Goal: Information Seeking & Learning: Compare options

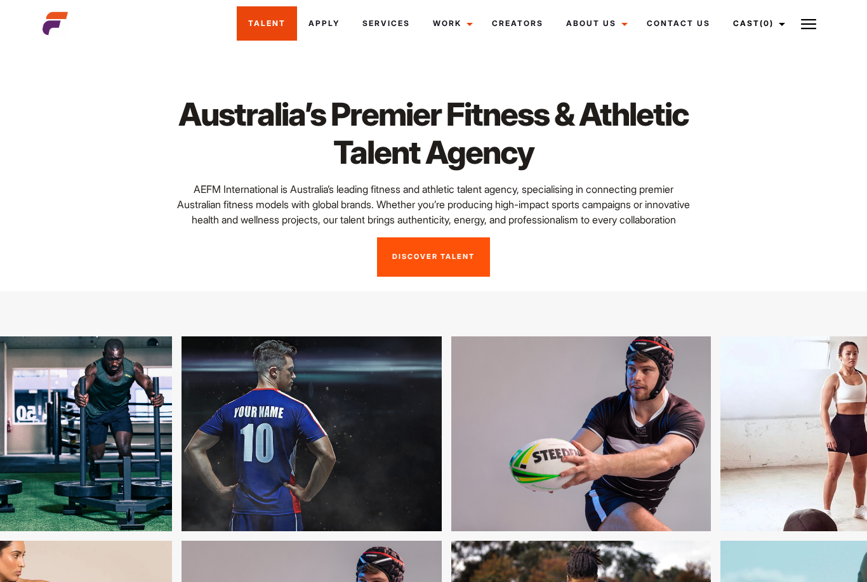
click at [266, 22] on link "Talent" at bounding box center [267, 23] width 60 height 34
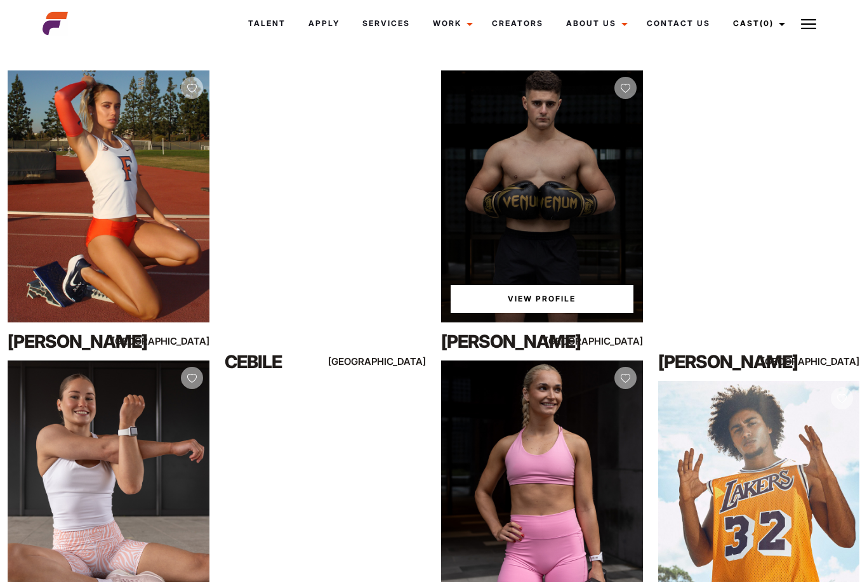
scroll to position [274, 0]
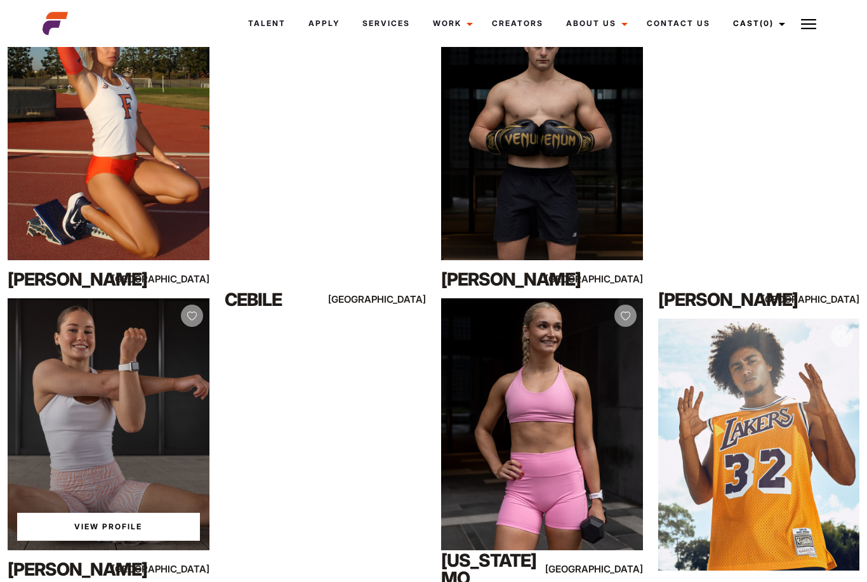
click at [104, 524] on link "View Profile" at bounding box center [108, 527] width 183 height 28
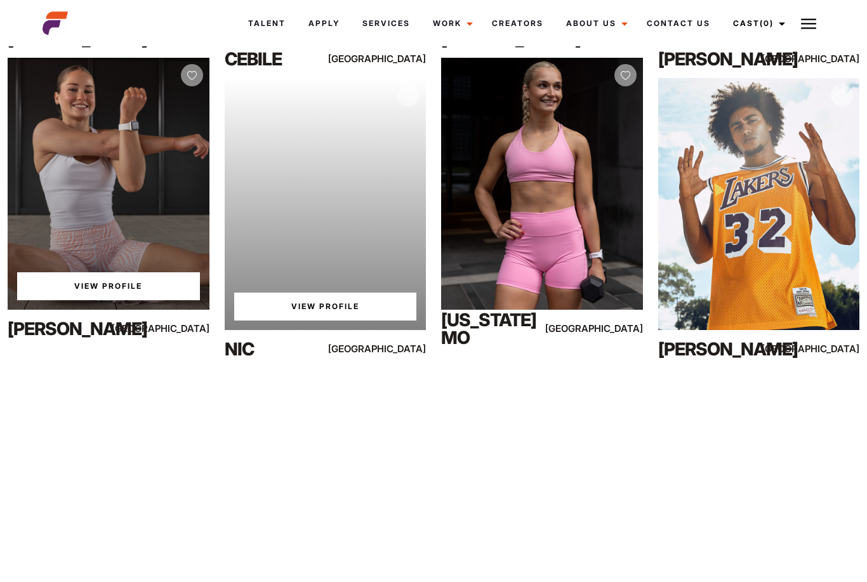
scroll to position [501, 0]
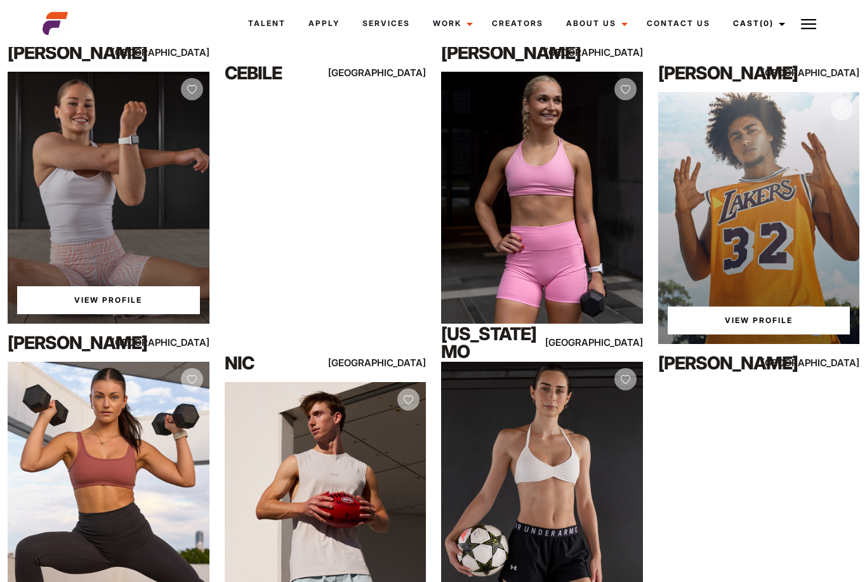
click at [667, 232] on div "View Profile" at bounding box center [759, 218] width 202 height 252
click at [708, 323] on link "View Profile" at bounding box center [759, 321] width 183 height 28
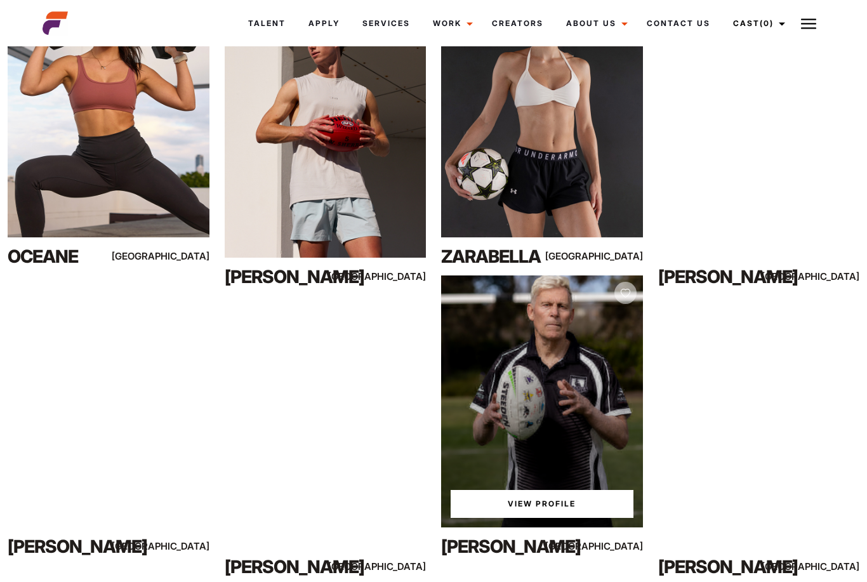
scroll to position [877, 0]
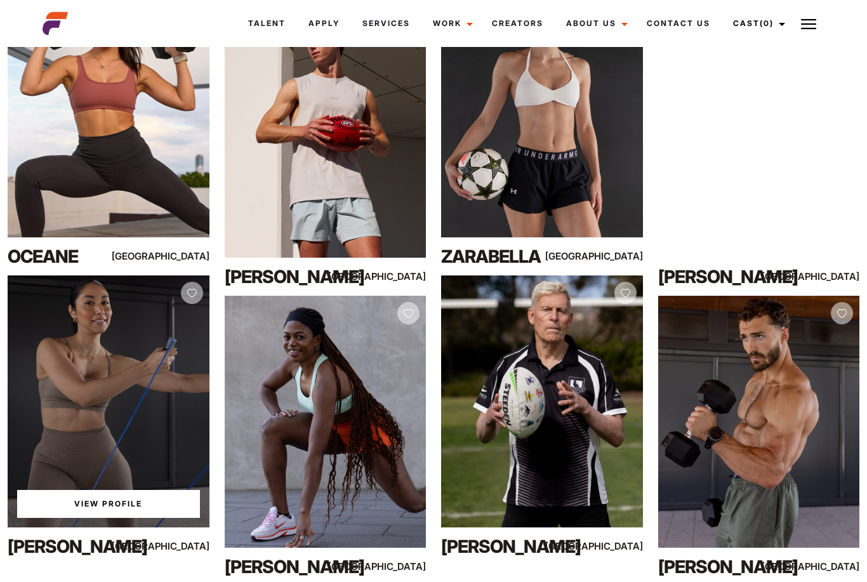
click at [100, 500] on link "View Profile" at bounding box center [108, 504] width 183 height 28
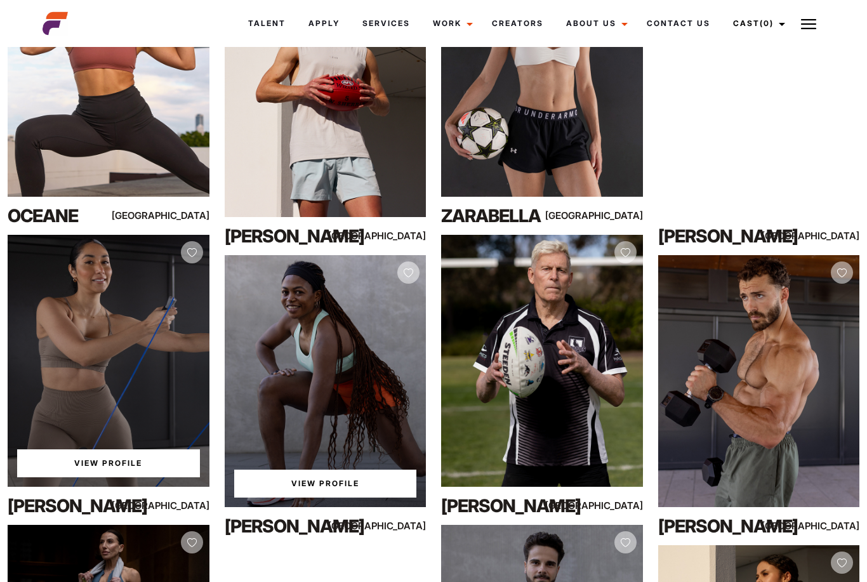
click at [308, 486] on link "View Profile" at bounding box center [325, 484] width 183 height 28
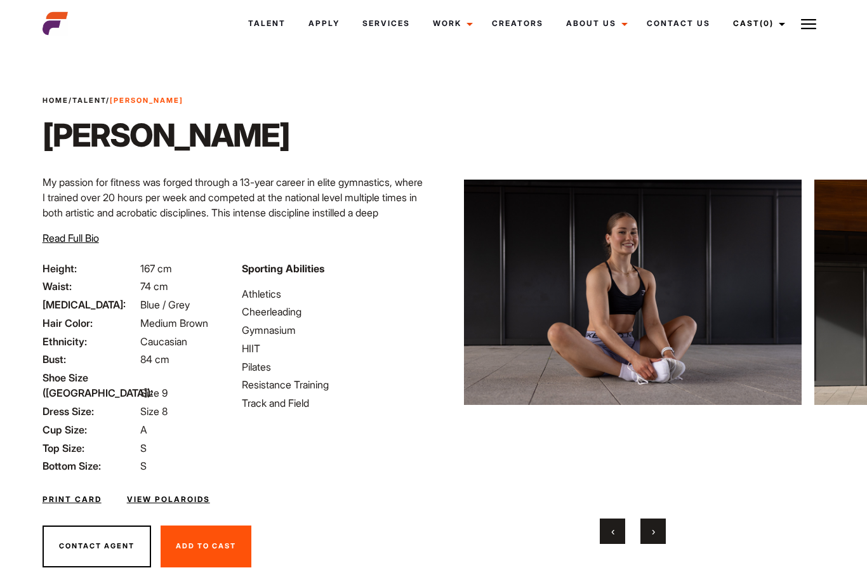
click at [660, 533] on button "›" at bounding box center [653, 531] width 25 height 25
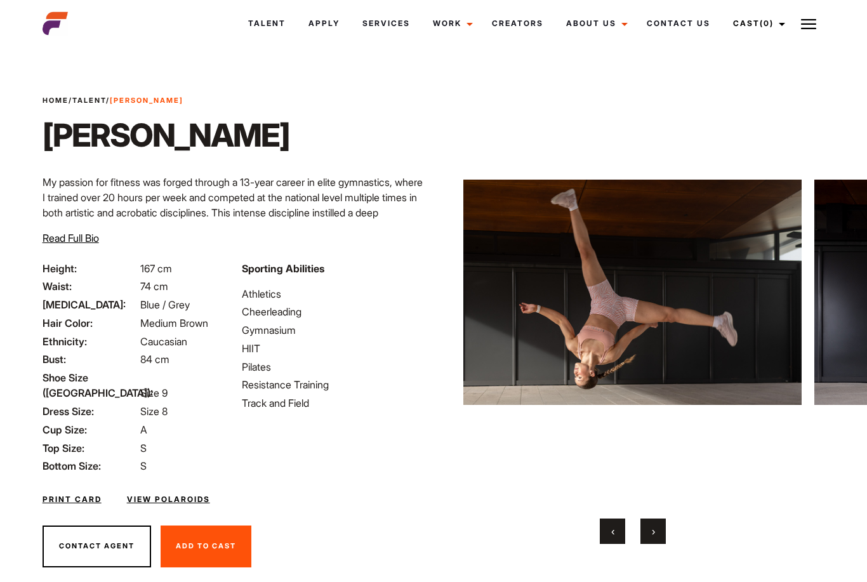
click at [660, 533] on button "›" at bounding box center [653, 531] width 25 height 25
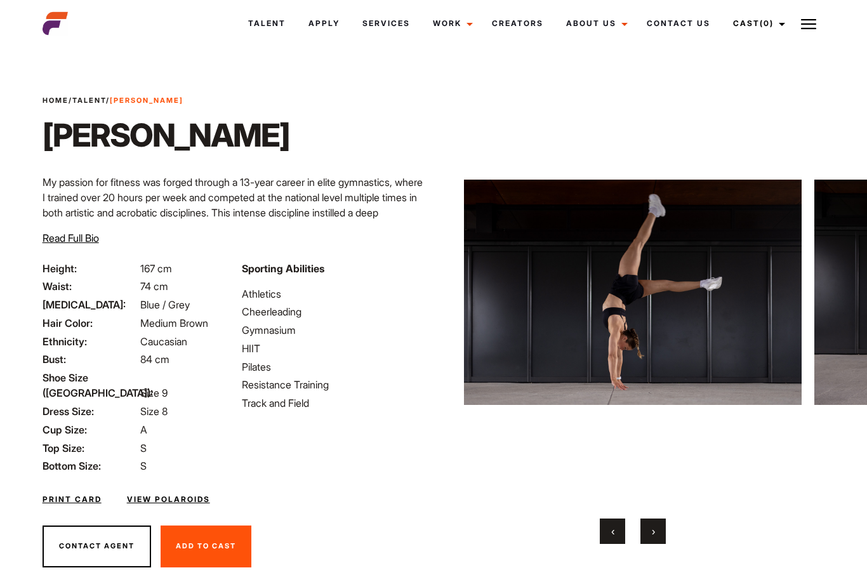
click at [660, 533] on button "›" at bounding box center [653, 531] width 25 height 25
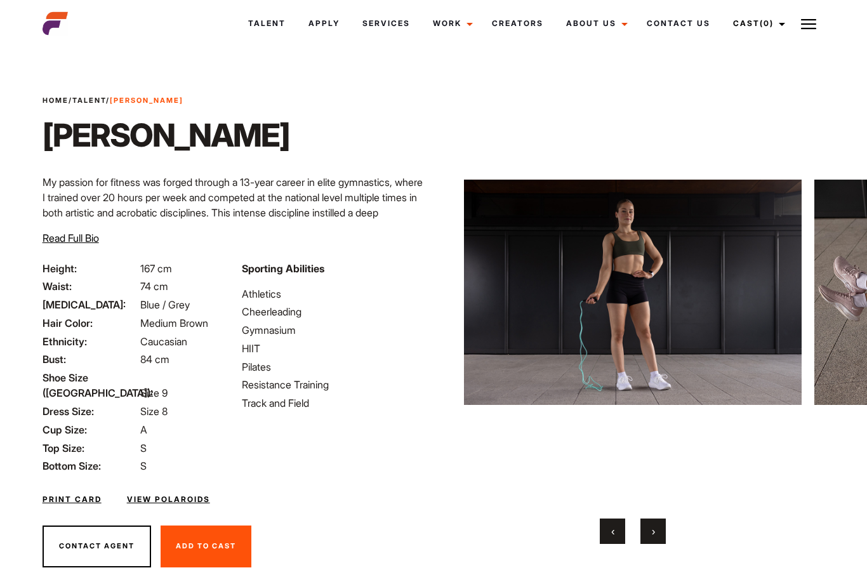
click at [660, 533] on button "›" at bounding box center [653, 531] width 25 height 25
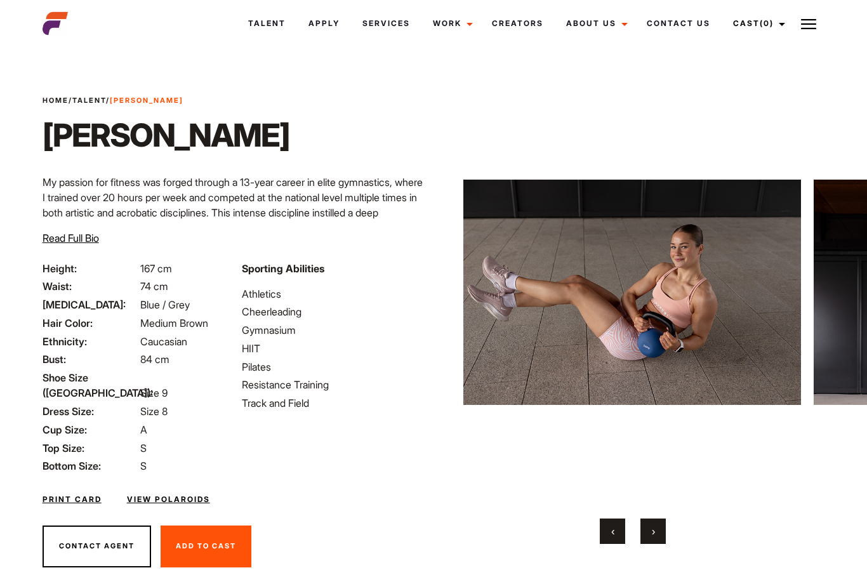
click at [660, 533] on button "›" at bounding box center [653, 531] width 25 height 25
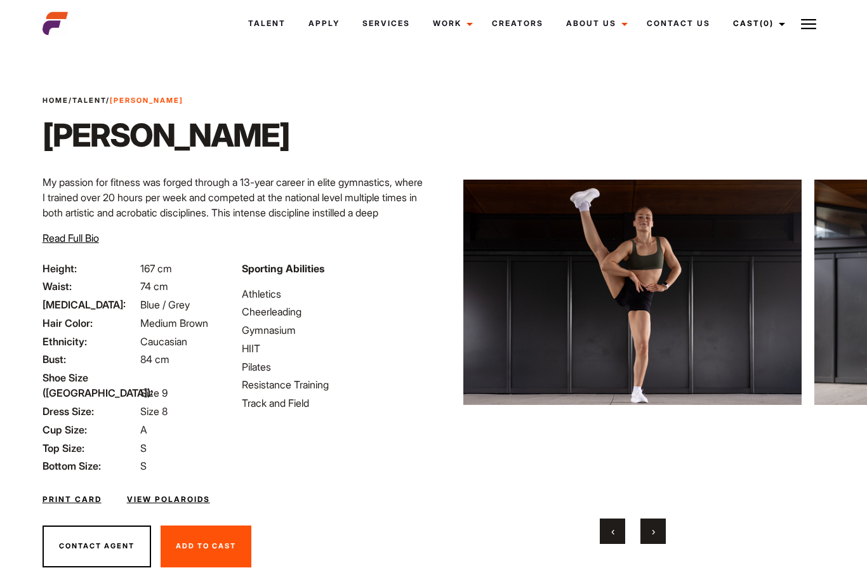
click at [660, 533] on button "›" at bounding box center [653, 531] width 25 height 25
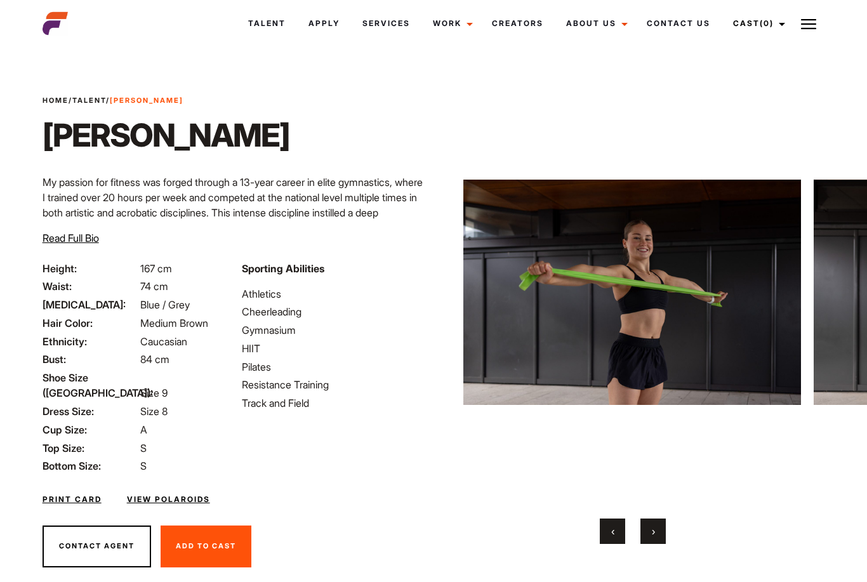
click at [660, 533] on button "›" at bounding box center [653, 531] width 25 height 25
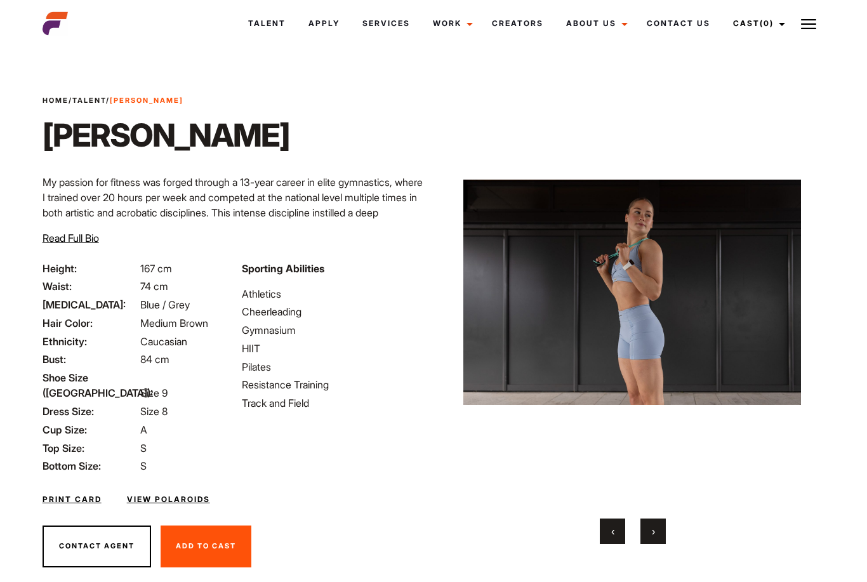
click at [660, 533] on button "›" at bounding box center [653, 531] width 25 height 25
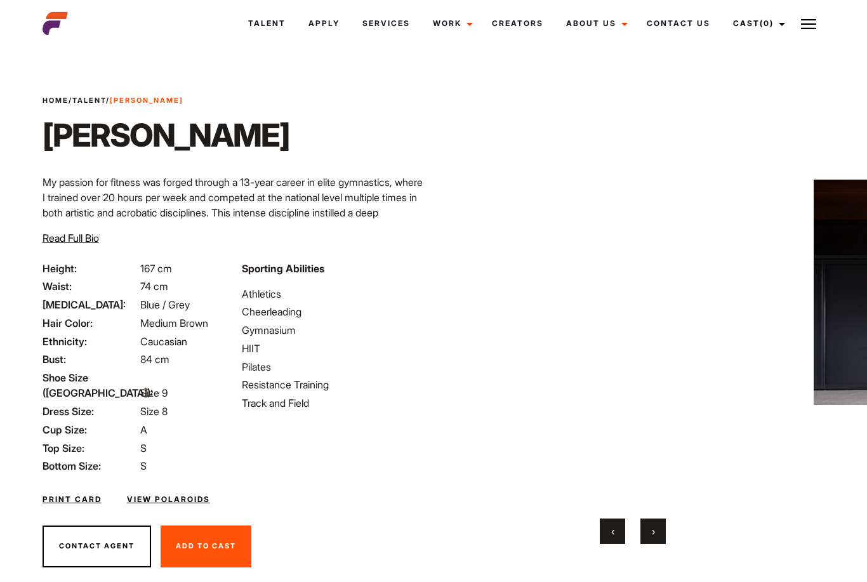
click at [660, 533] on button "›" at bounding box center [653, 531] width 25 height 25
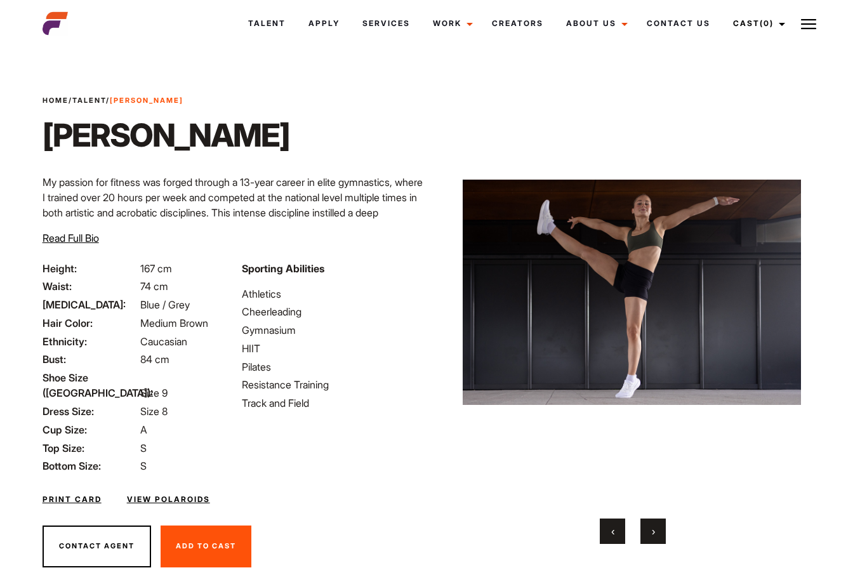
click at [660, 533] on button "›" at bounding box center [653, 531] width 25 height 25
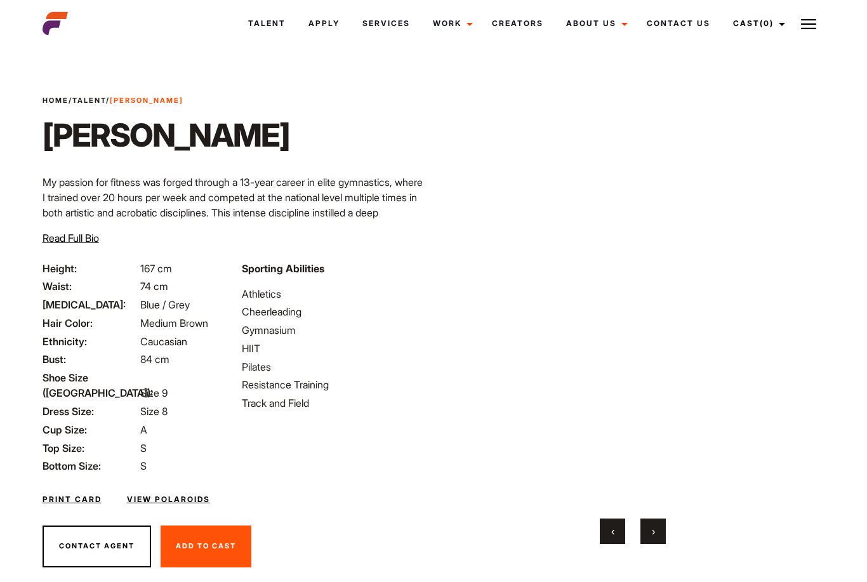
click at [660, 533] on button "›" at bounding box center [653, 531] width 25 height 25
click at [653, 526] on span "›" at bounding box center [653, 531] width 3 height 13
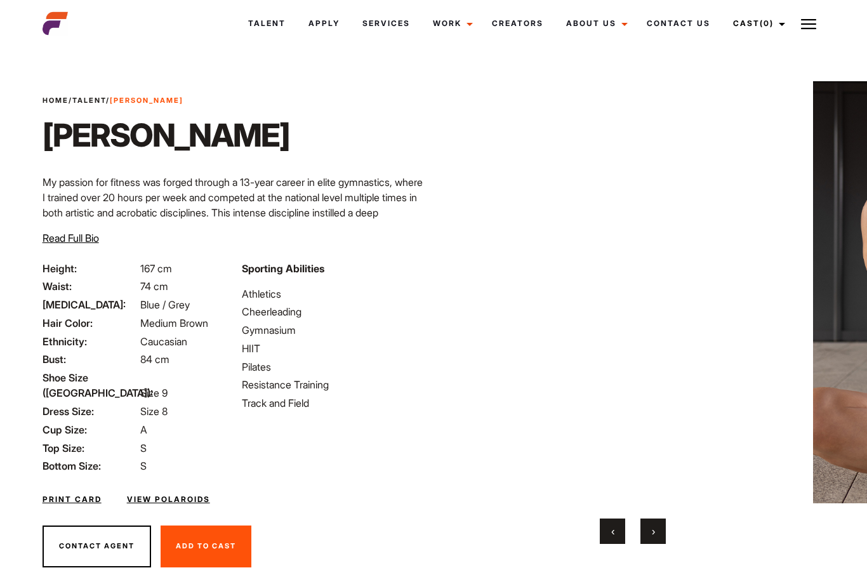
click at [649, 527] on button "›" at bounding box center [653, 531] width 25 height 25
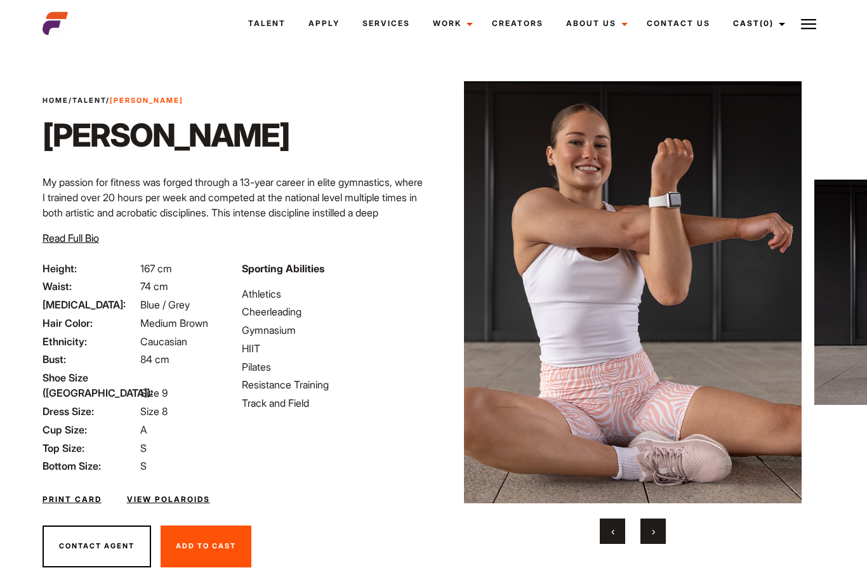
click at [649, 527] on button "›" at bounding box center [653, 531] width 25 height 25
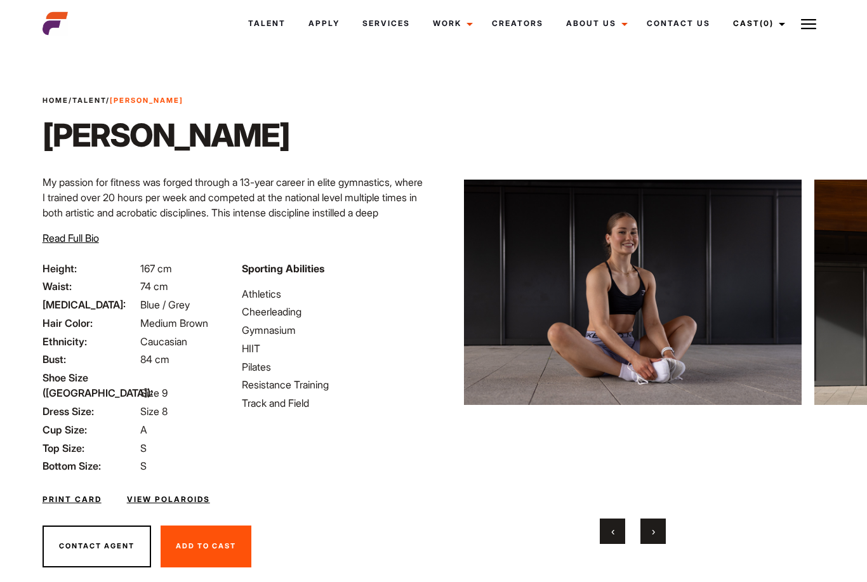
click at [649, 527] on button "›" at bounding box center [653, 531] width 25 height 25
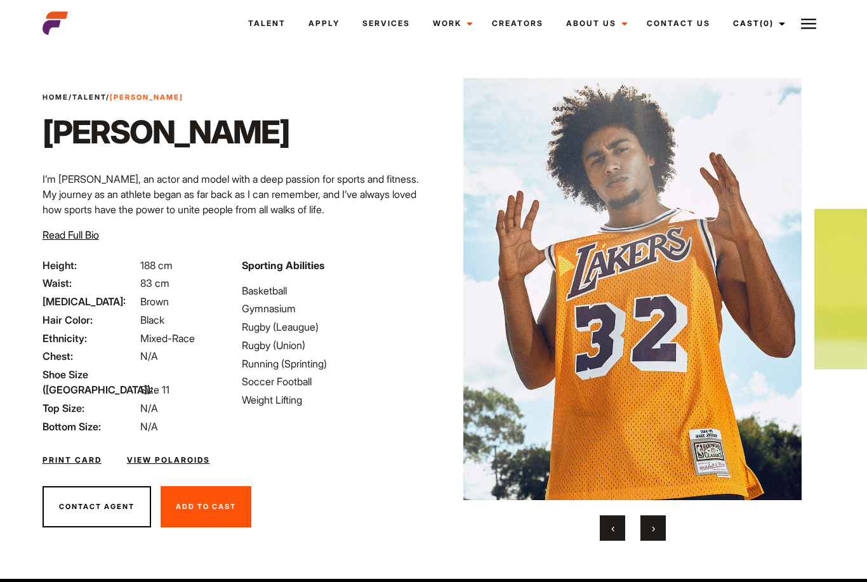
scroll to position [3, 0]
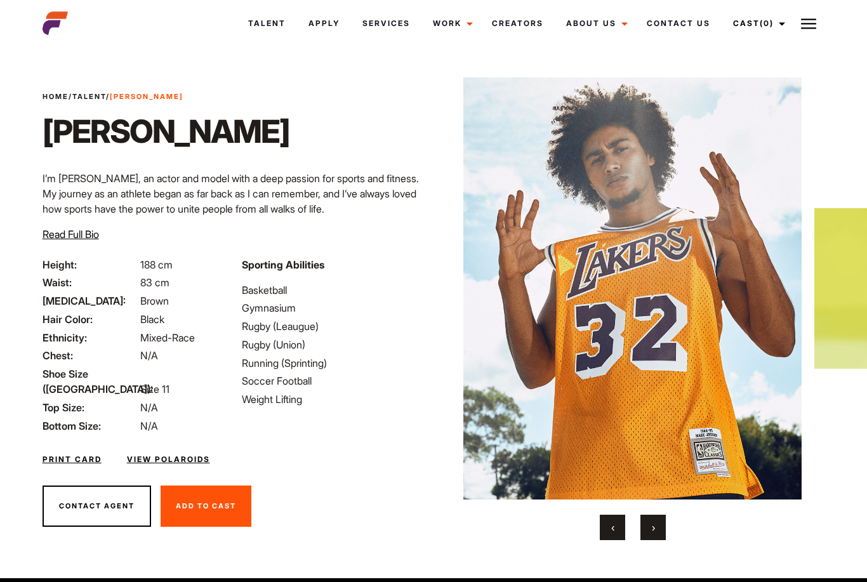
click at [658, 524] on button "›" at bounding box center [653, 527] width 25 height 25
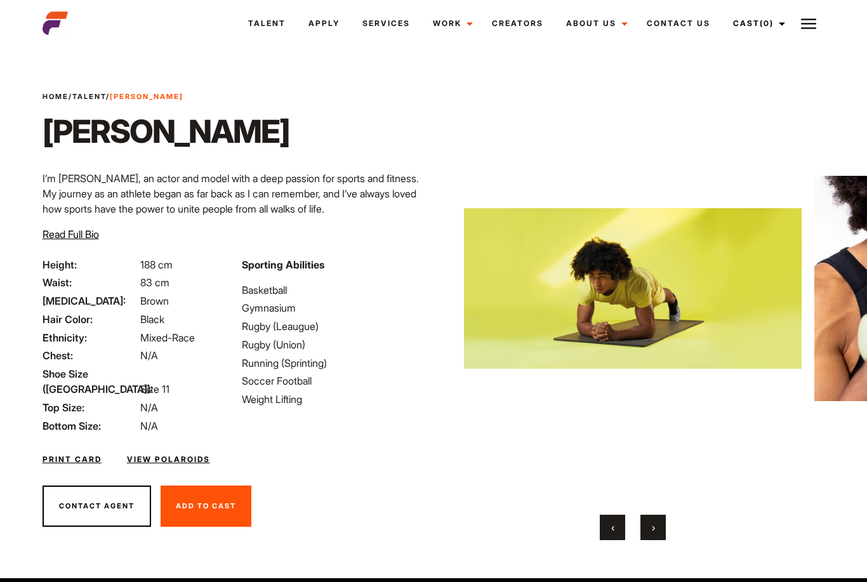
click at [658, 524] on button "›" at bounding box center [653, 527] width 25 height 25
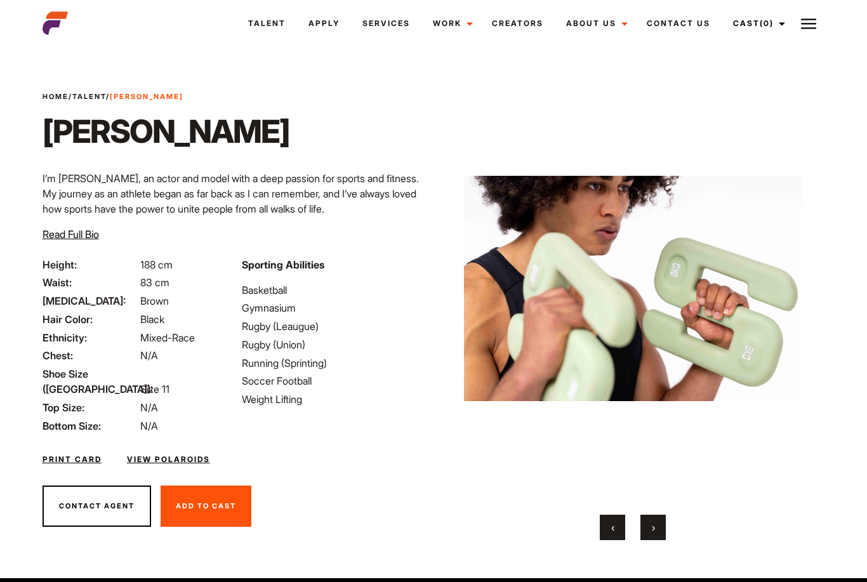
click at [659, 525] on button "›" at bounding box center [653, 527] width 25 height 25
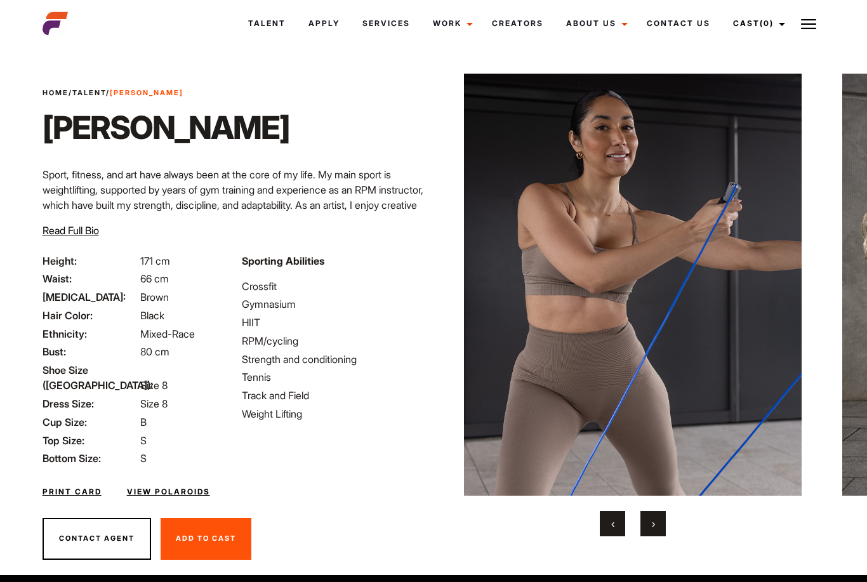
scroll to position [8, 0]
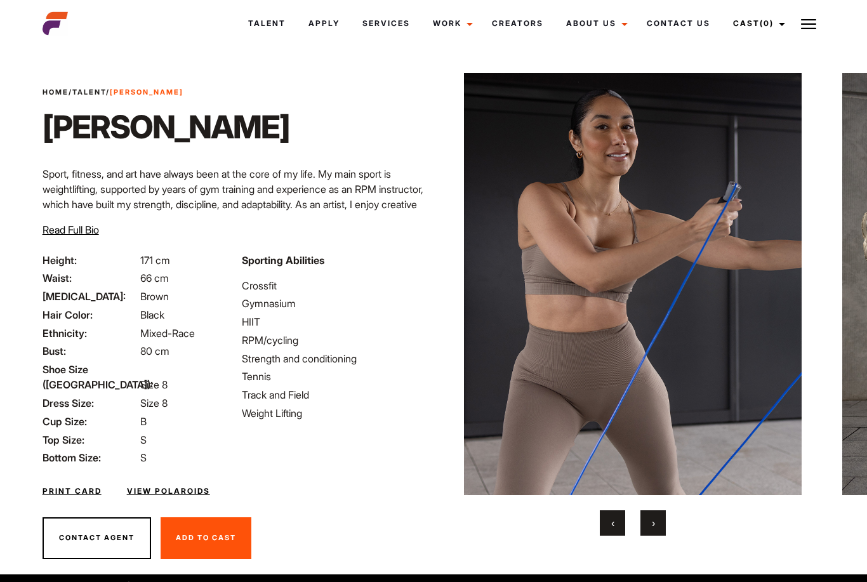
click at [649, 529] on button "›" at bounding box center [653, 522] width 25 height 25
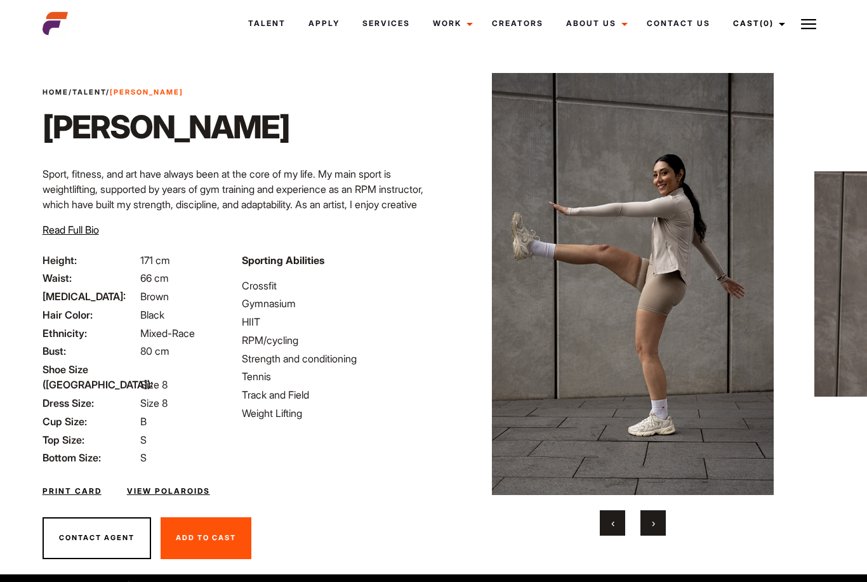
click at [649, 527] on button "›" at bounding box center [653, 522] width 25 height 25
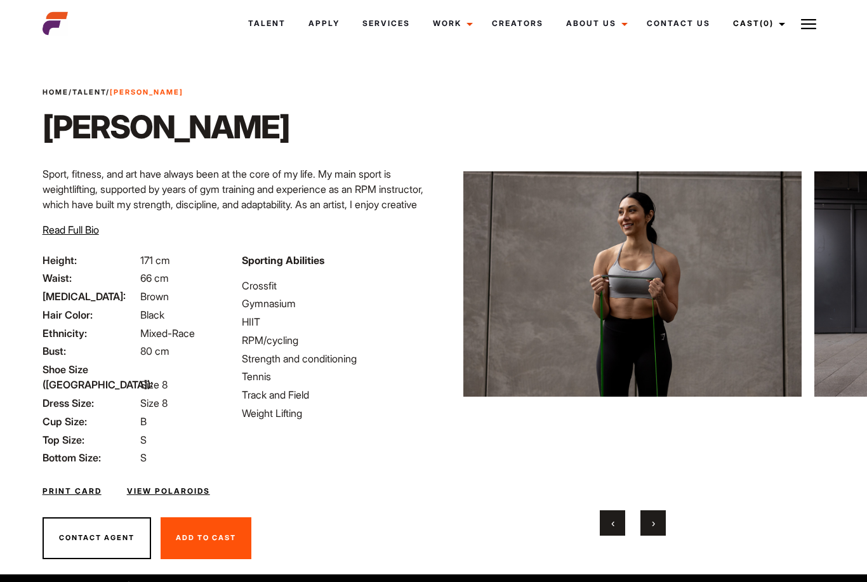
click at [649, 527] on button "›" at bounding box center [653, 522] width 25 height 25
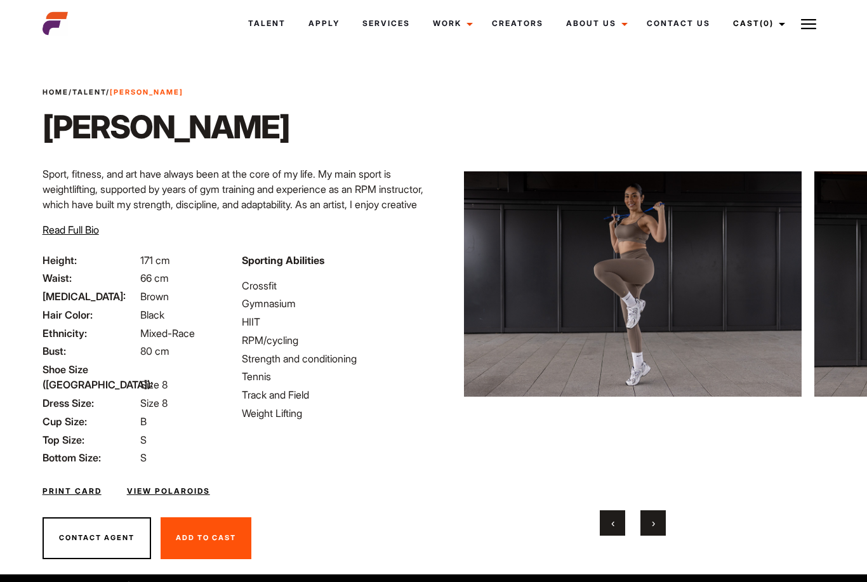
click at [649, 527] on button "›" at bounding box center [653, 522] width 25 height 25
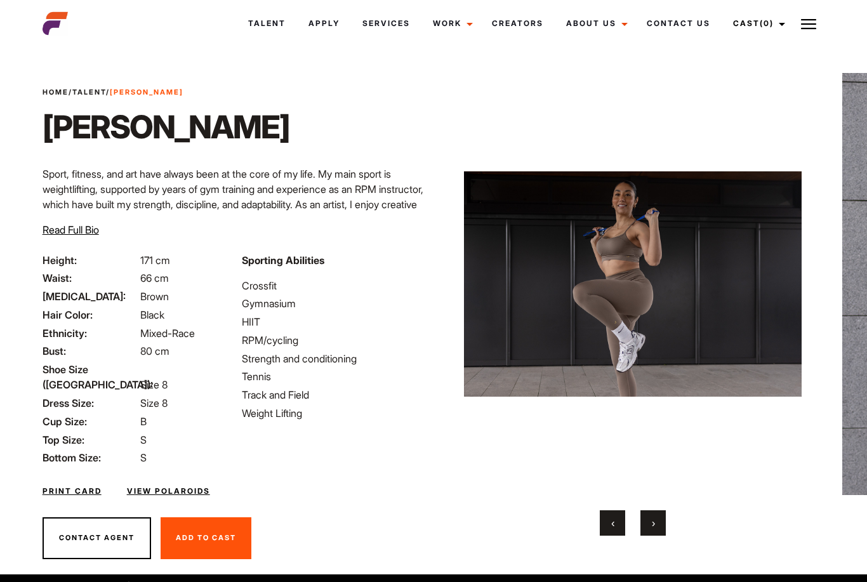
click at [649, 527] on button "›" at bounding box center [653, 522] width 25 height 25
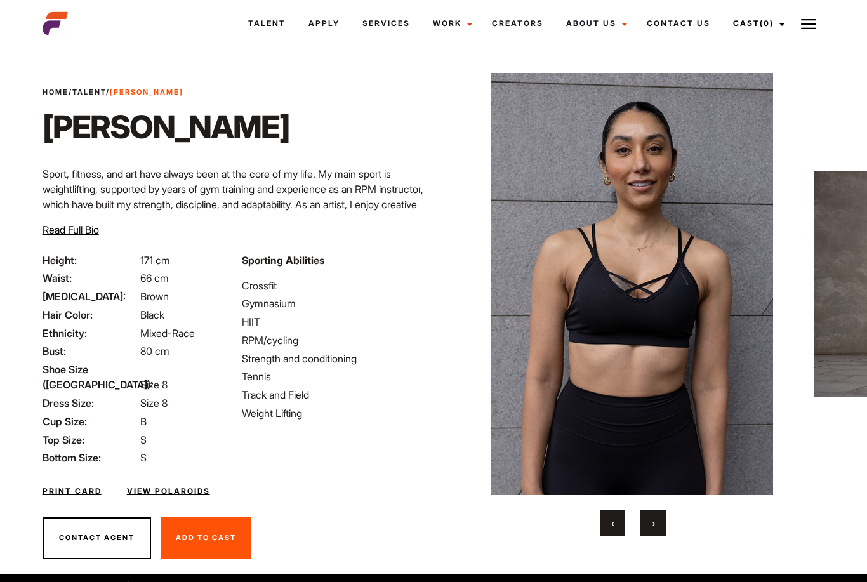
click at [649, 527] on button "›" at bounding box center [653, 522] width 25 height 25
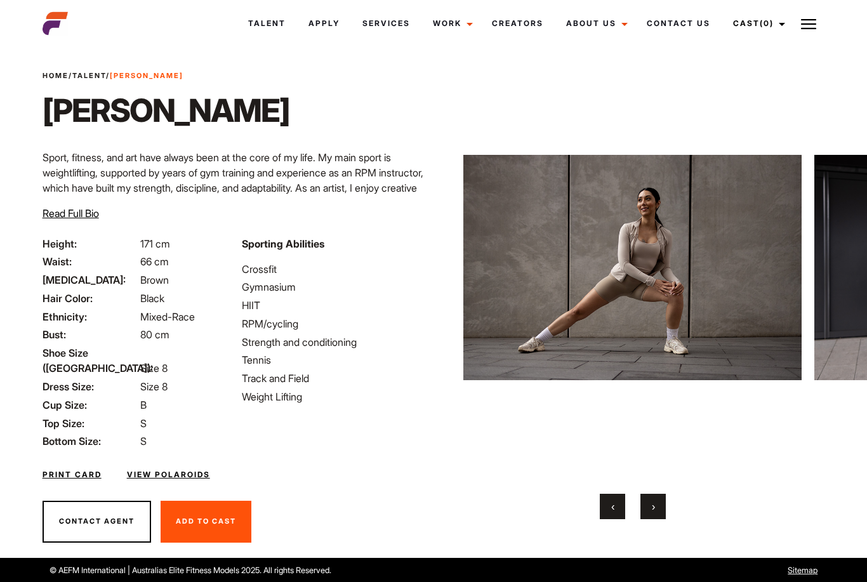
scroll to position [0, 0]
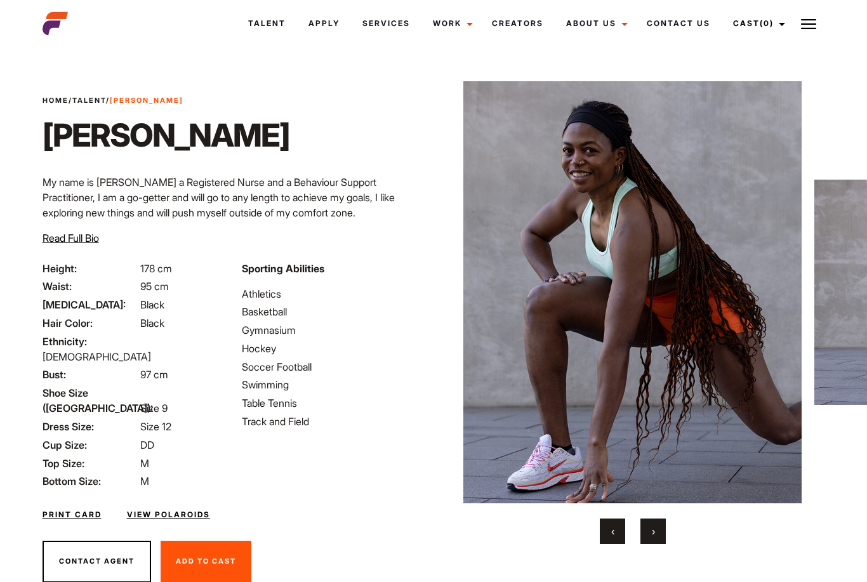
click at [656, 530] on button "›" at bounding box center [653, 531] width 25 height 25
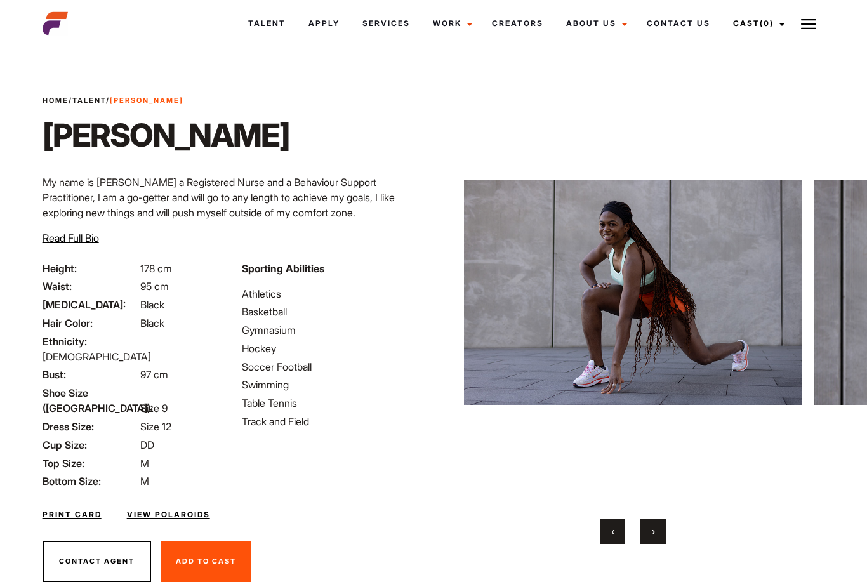
click at [656, 530] on button "›" at bounding box center [653, 531] width 25 height 25
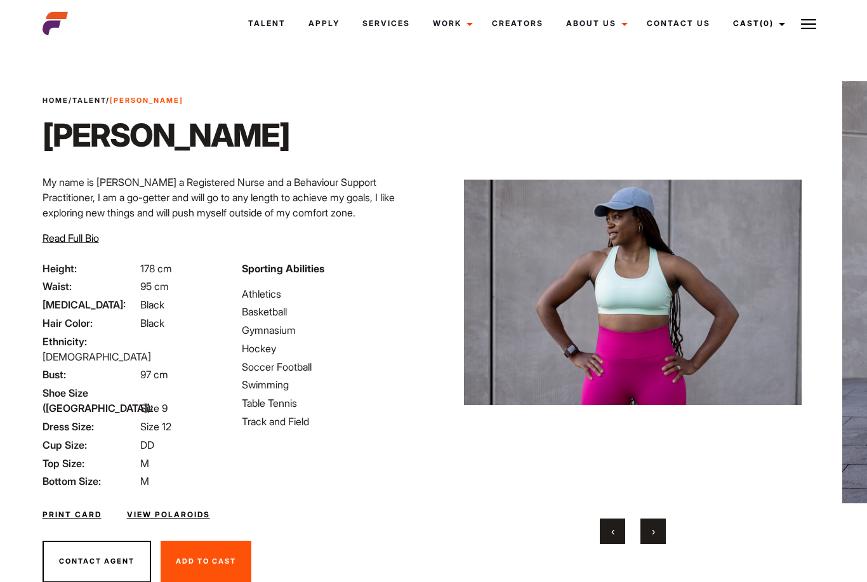
click at [656, 530] on button "›" at bounding box center [653, 531] width 25 height 25
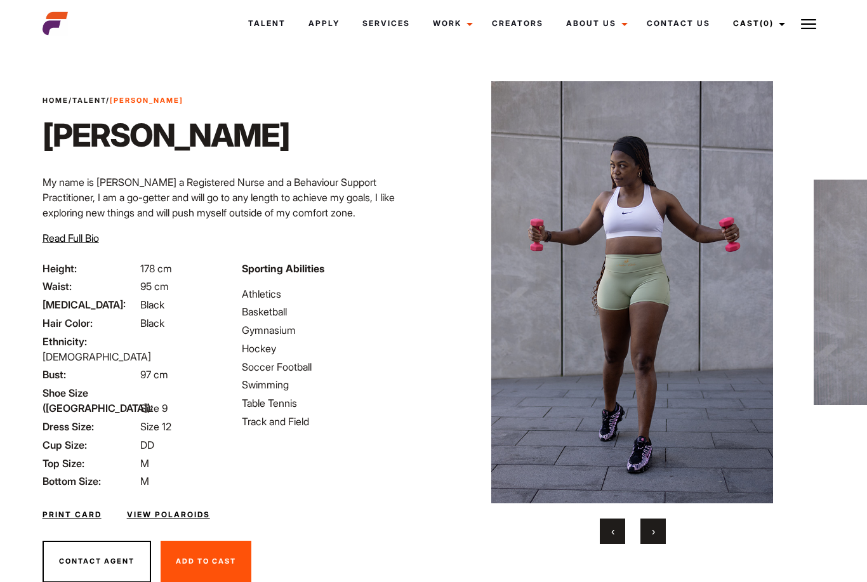
click at [653, 535] on span "›" at bounding box center [653, 531] width 3 height 13
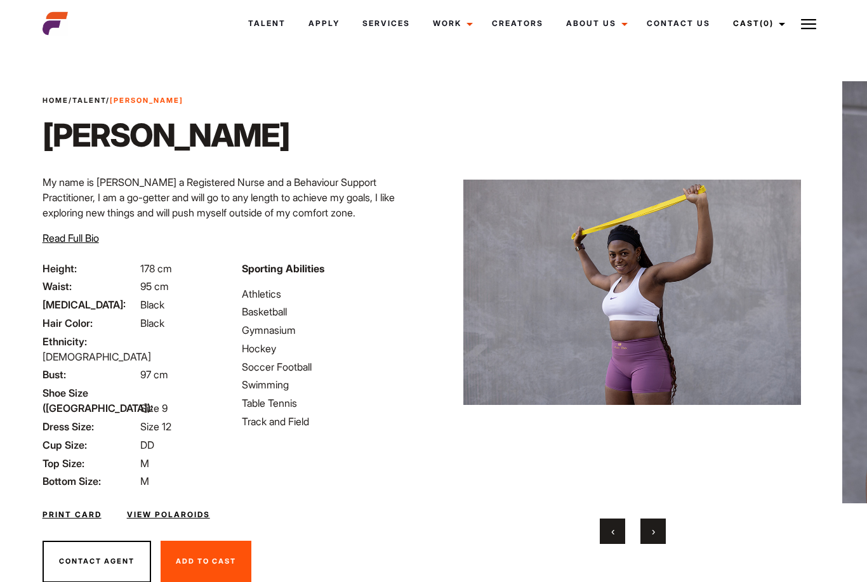
click at [653, 535] on span "›" at bounding box center [653, 531] width 3 height 13
